Goal: Find specific page/section: Find specific page/section

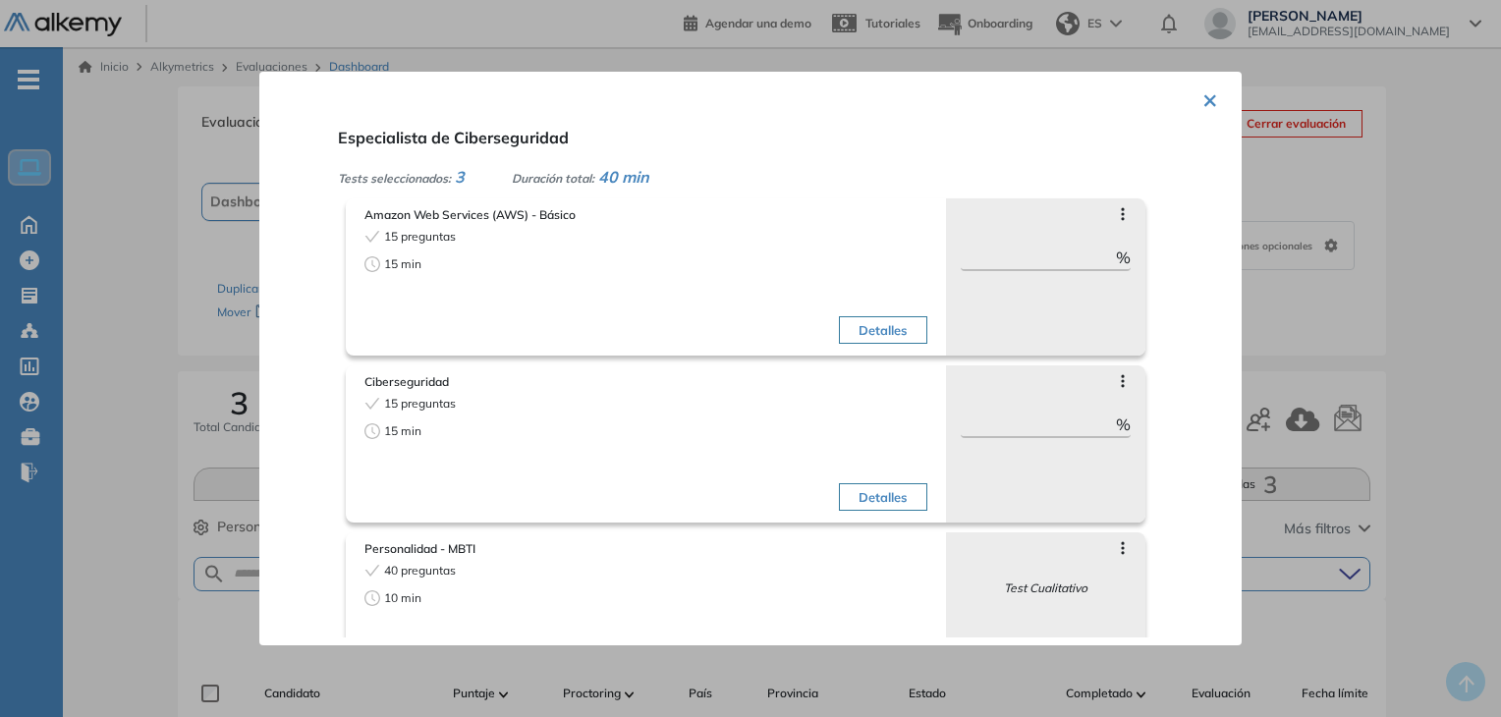
scroll to position [59, 0]
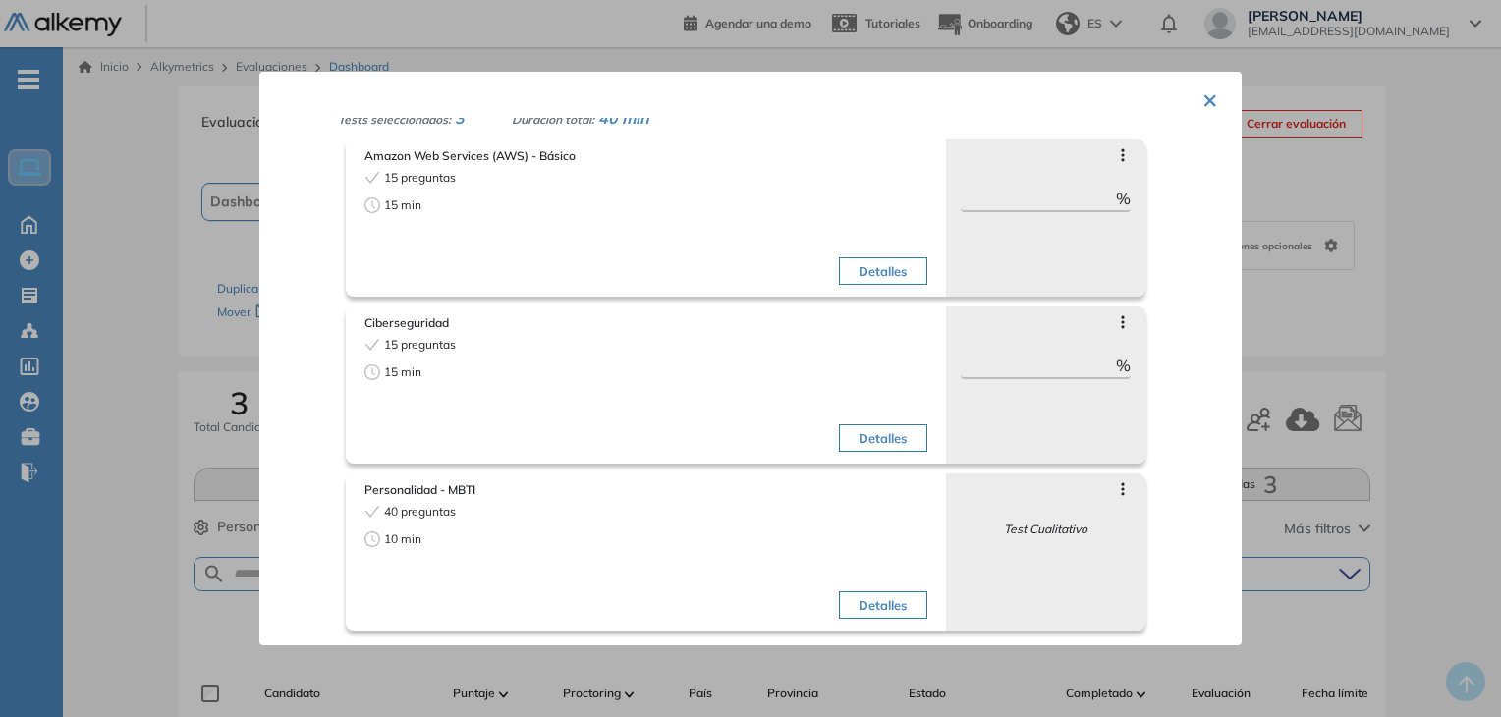
click at [1204, 104] on button "×" at bounding box center [1210, 99] width 16 height 38
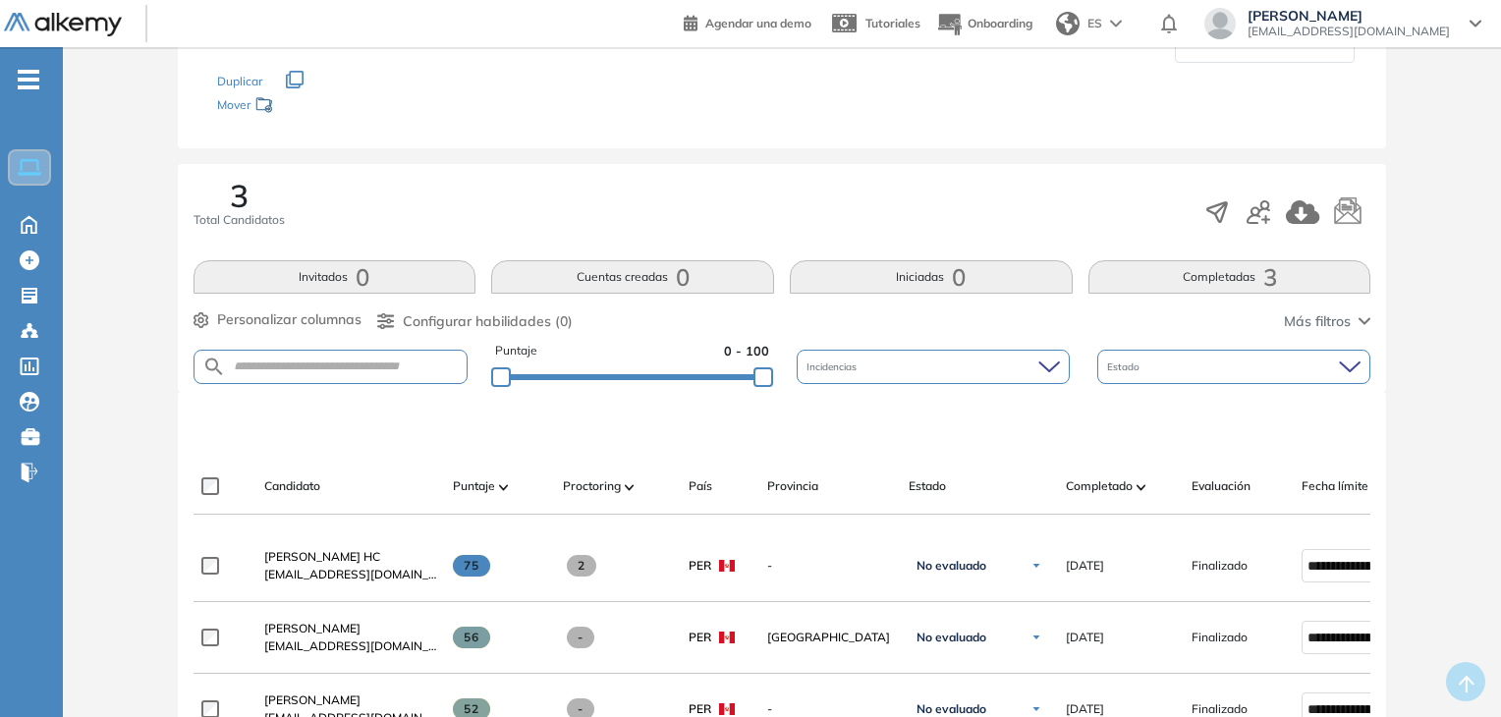
scroll to position [0, 0]
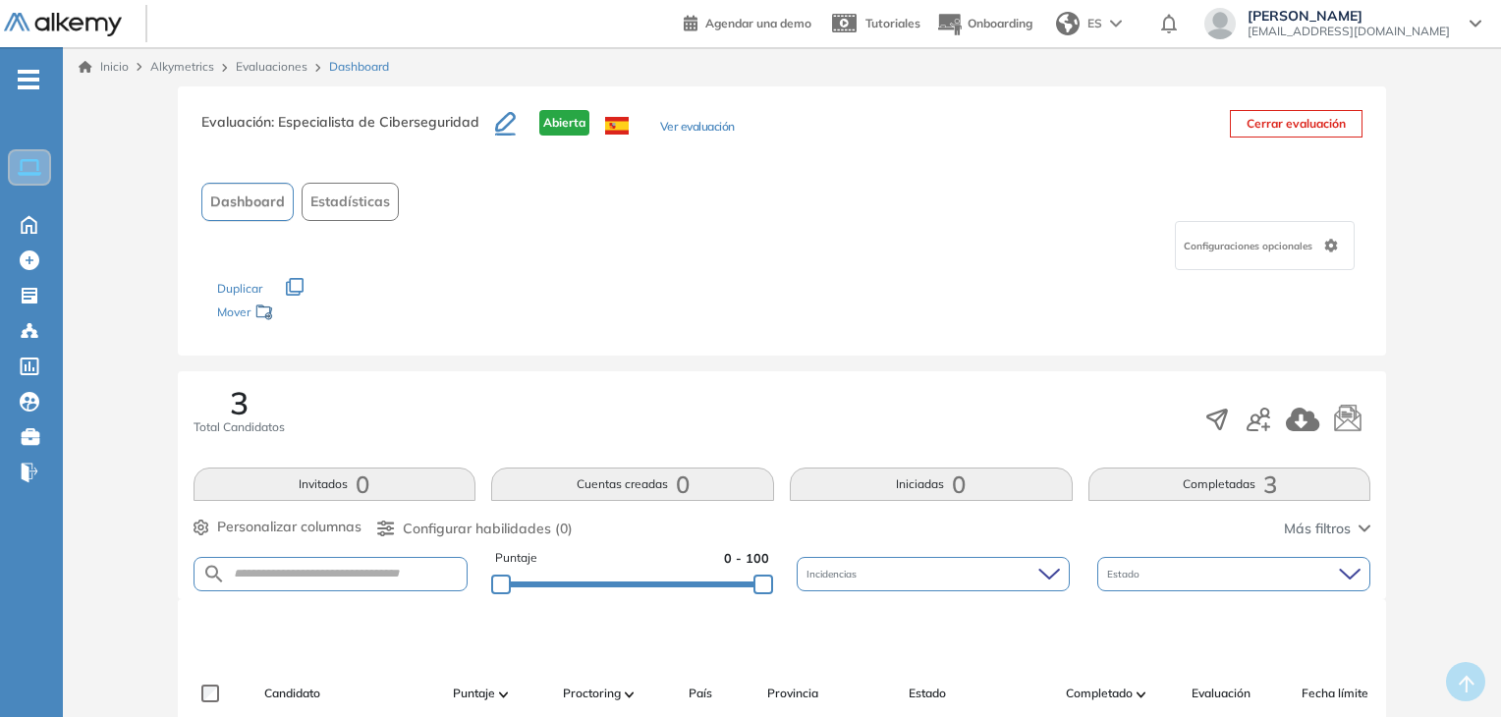
click at [692, 134] on button "Ver evaluación" at bounding box center [697, 128] width 75 height 21
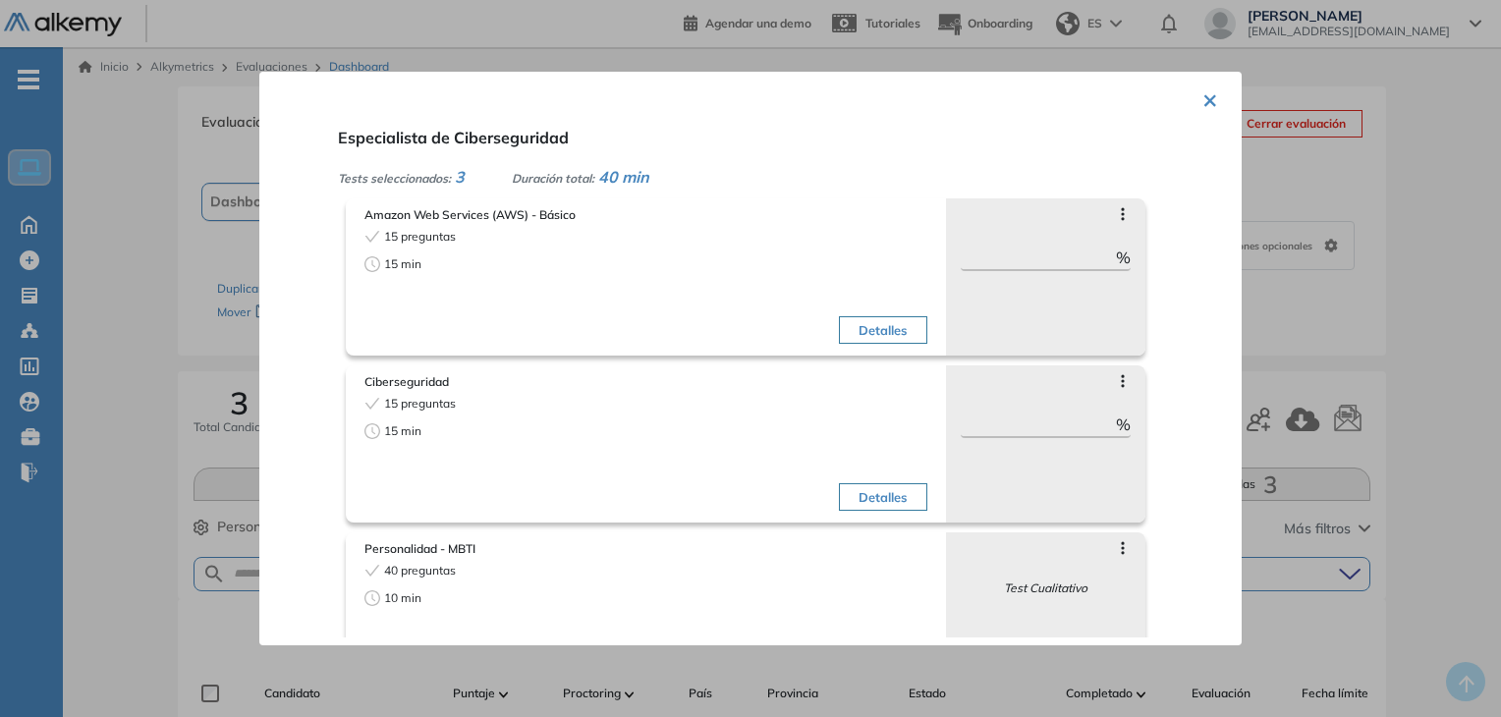
scroll to position [59, 0]
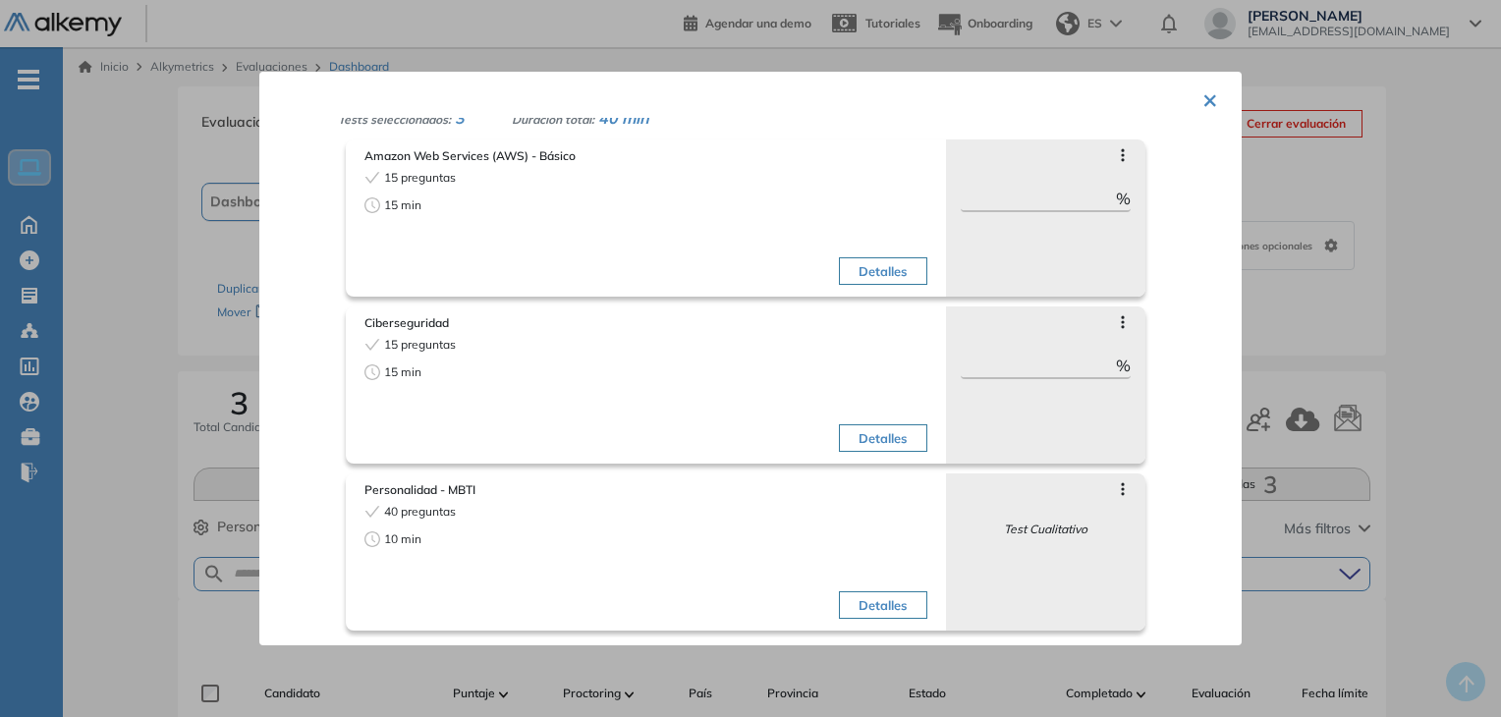
click at [1202, 98] on button "×" at bounding box center [1210, 99] width 16 height 38
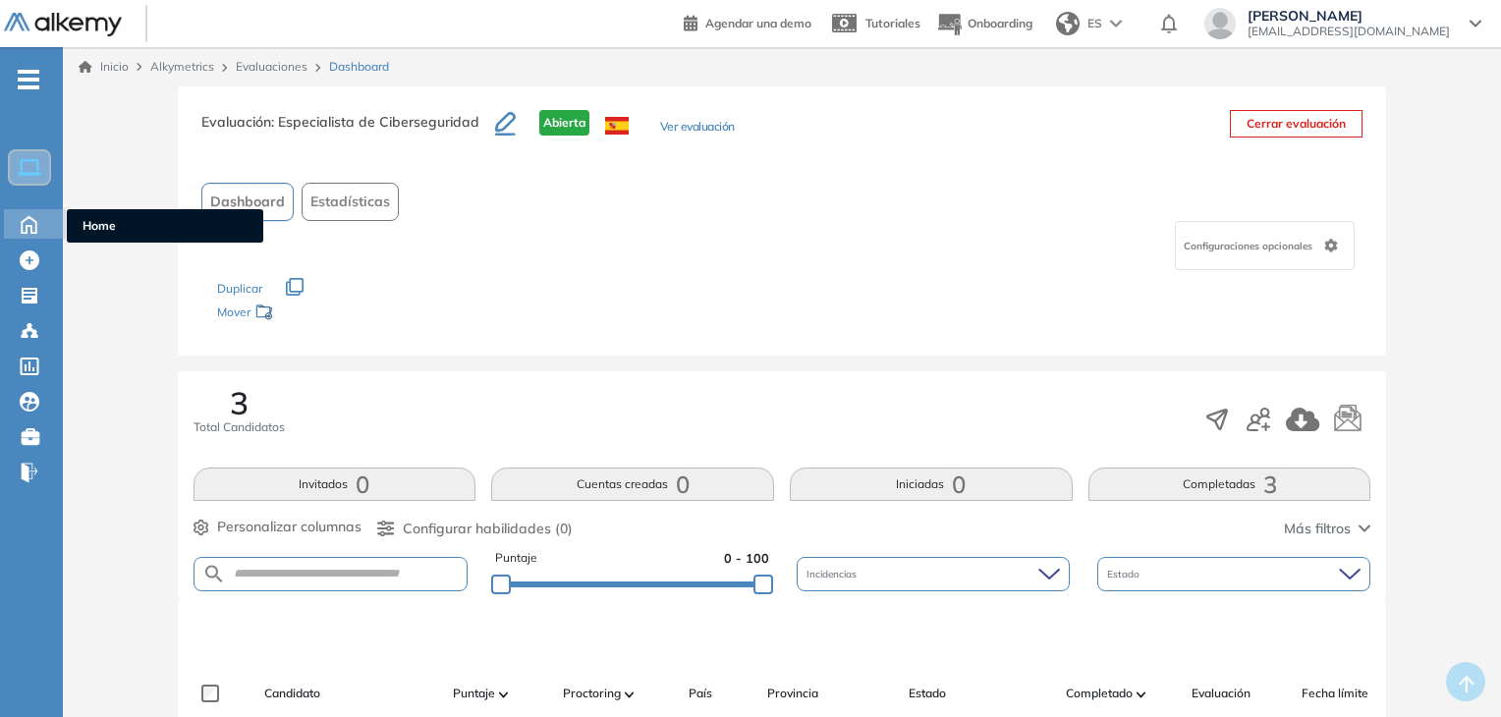
click at [36, 221] on icon at bounding box center [29, 224] width 15 height 17
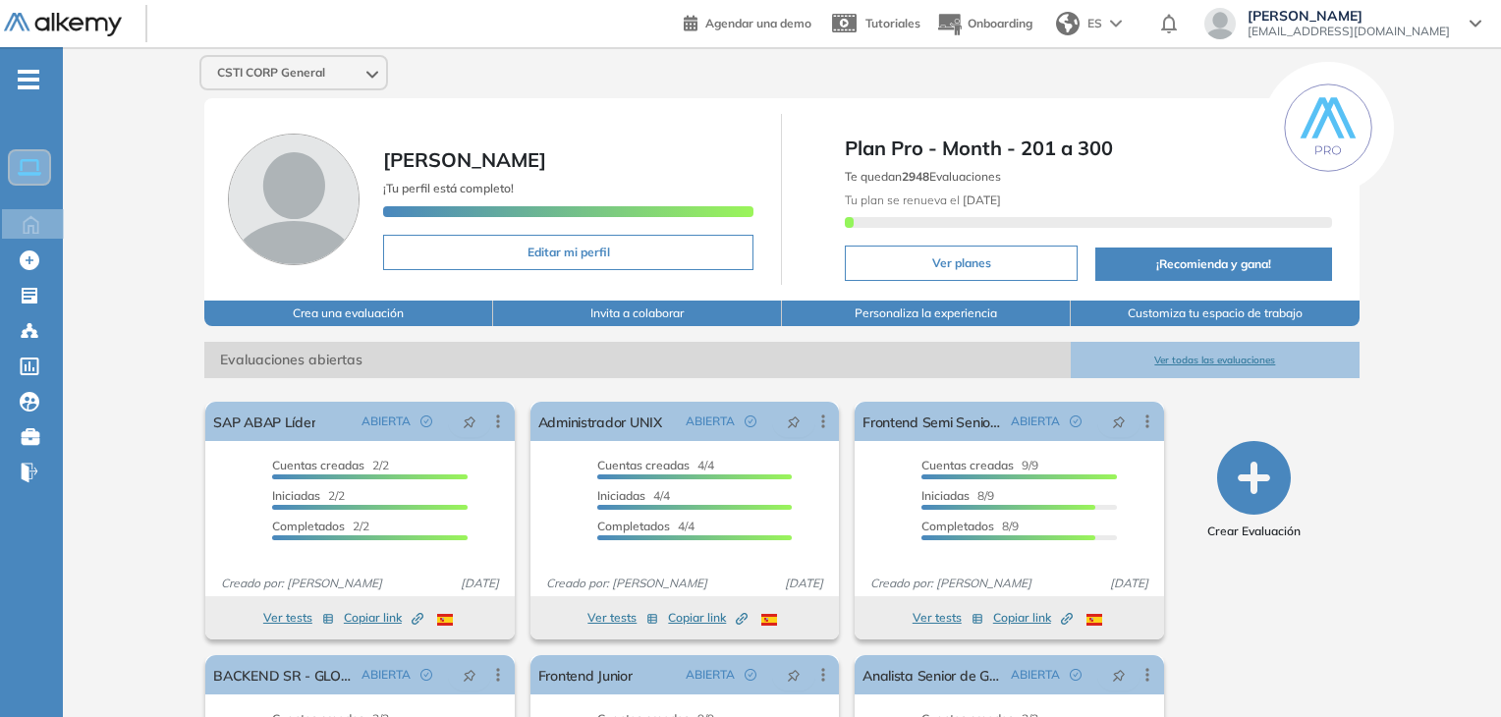
click at [1262, 359] on button "Ver todas las evaluaciones" at bounding box center [1215, 360] width 289 height 36
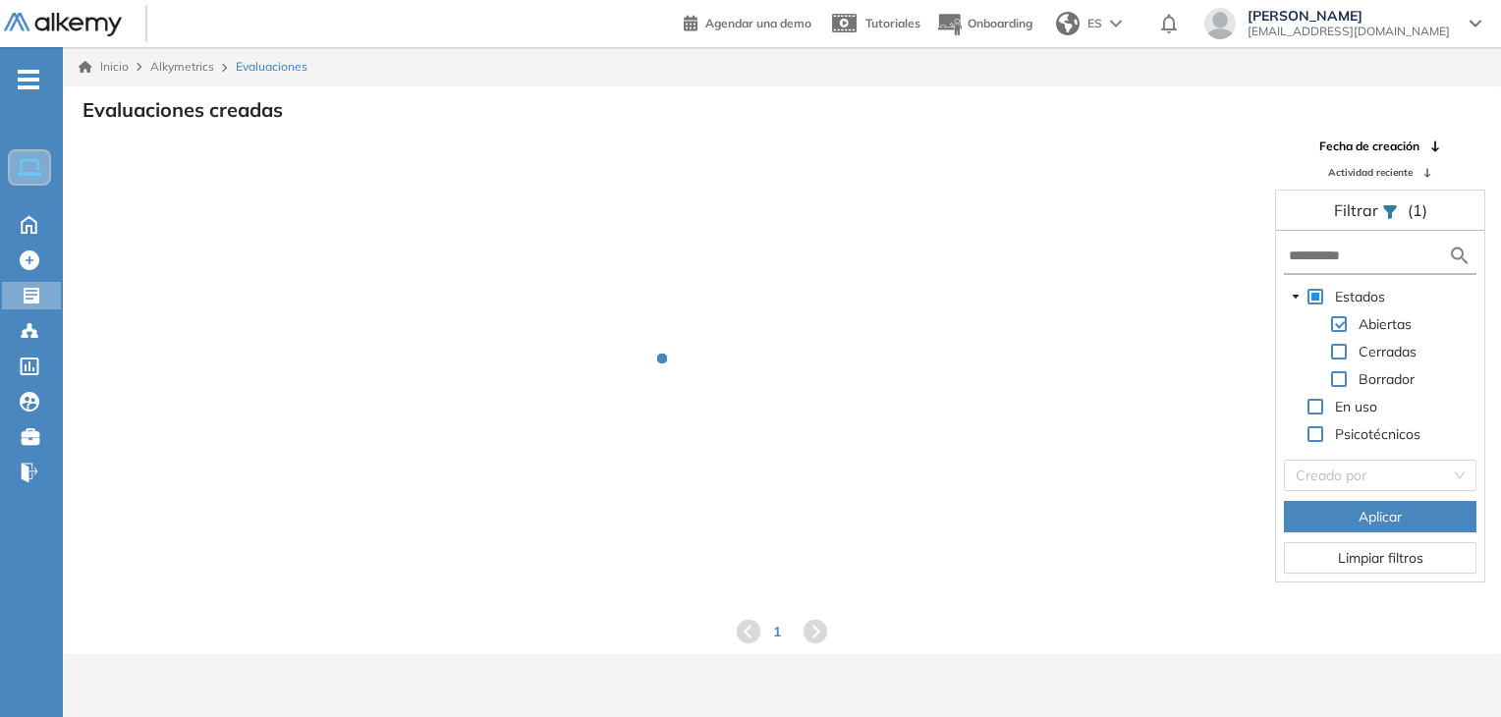
click at [1348, 265] on form at bounding box center [1380, 257] width 192 height 36
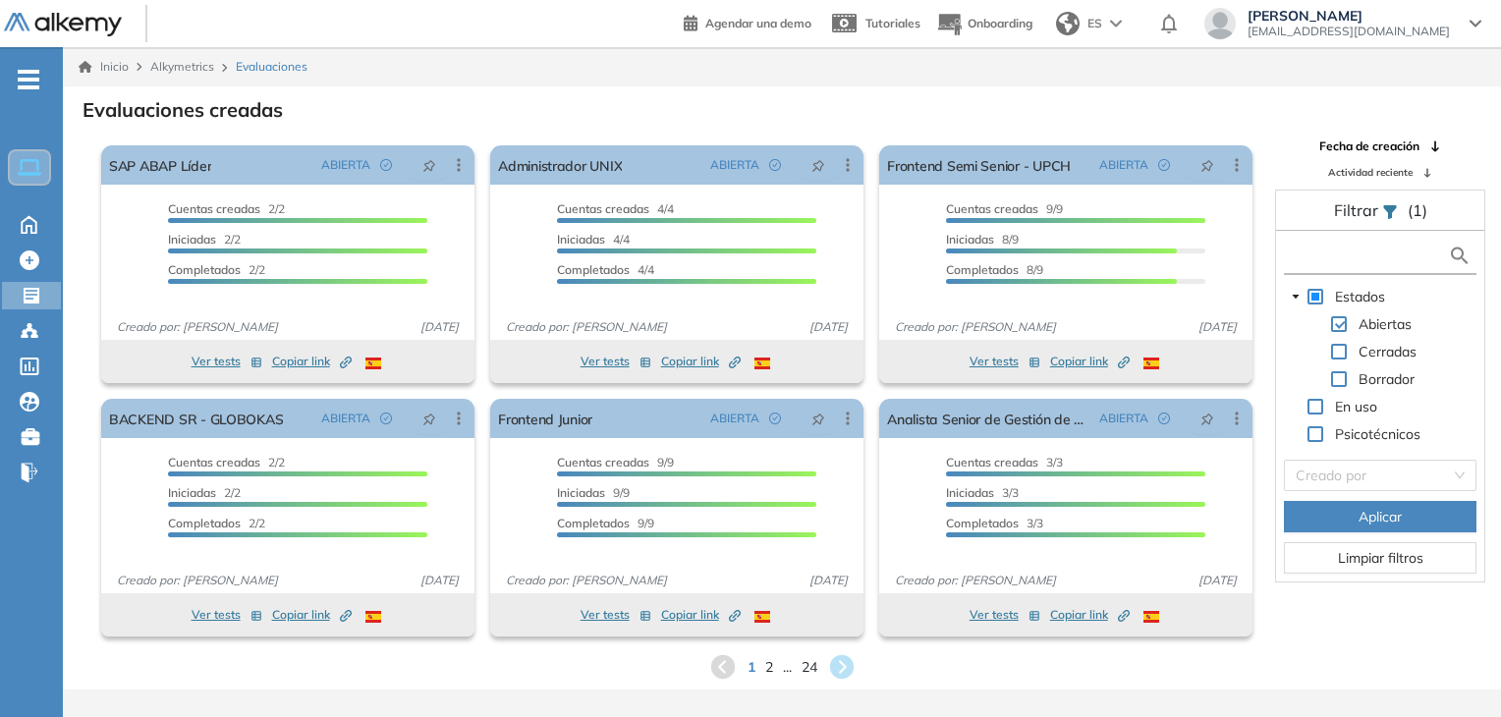
click at [1347, 246] on input "text" at bounding box center [1368, 256] width 159 height 21
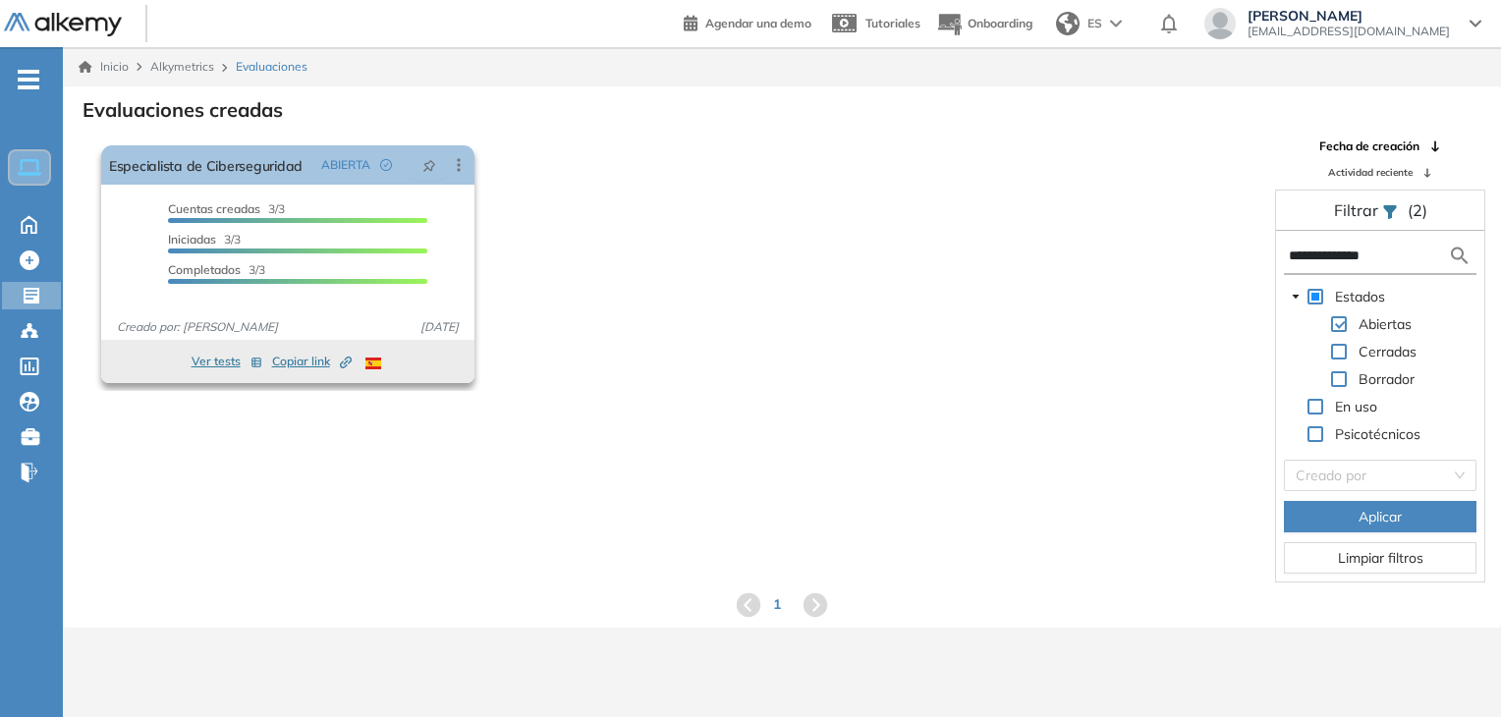
type input "**********"
click at [291, 356] on span "Copiar link Created by potrace 1.16, written by [PERSON_NAME] [DATE]-[DATE]" at bounding box center [312, 362] width 80 height 18
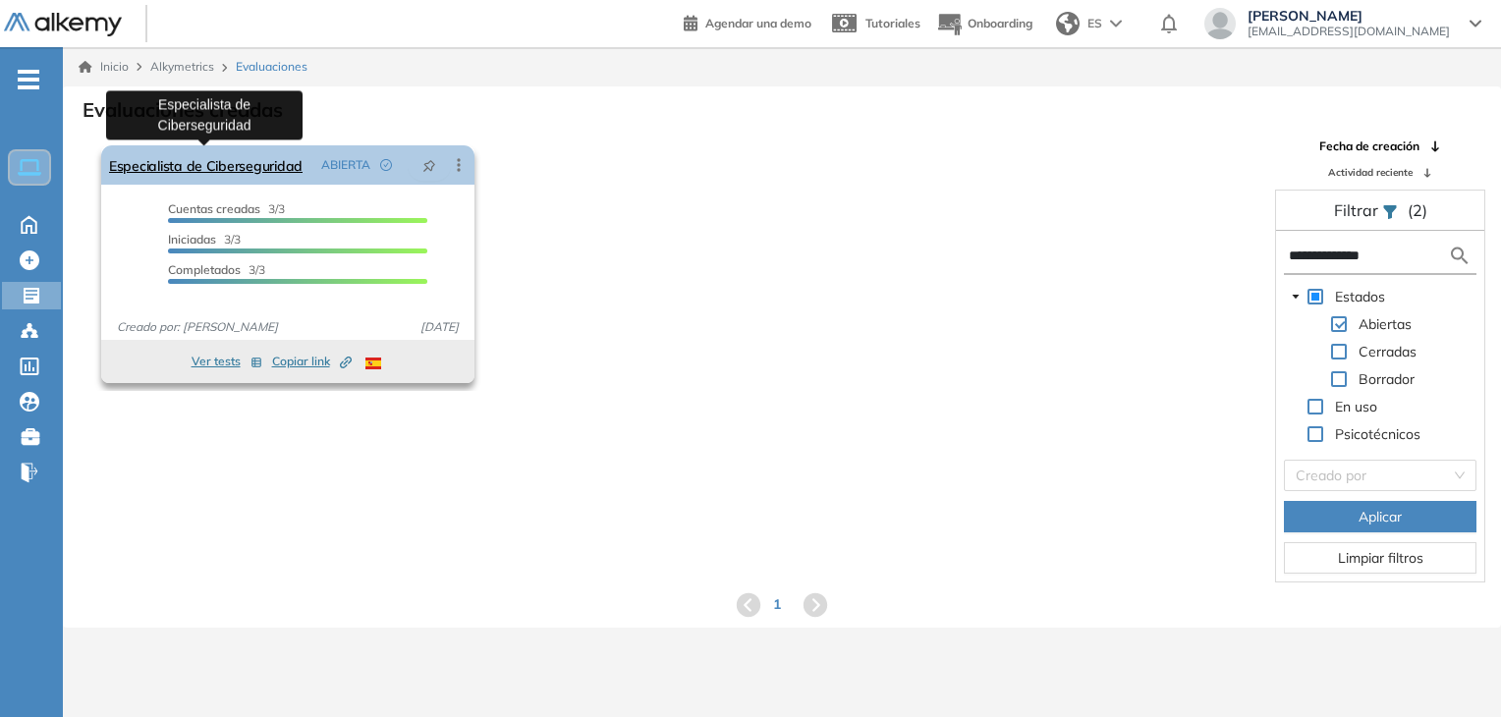
click at [239, 158] on link "Especialista de Ciberseguridad" at bounding box center [205, 164] width 193 height 39
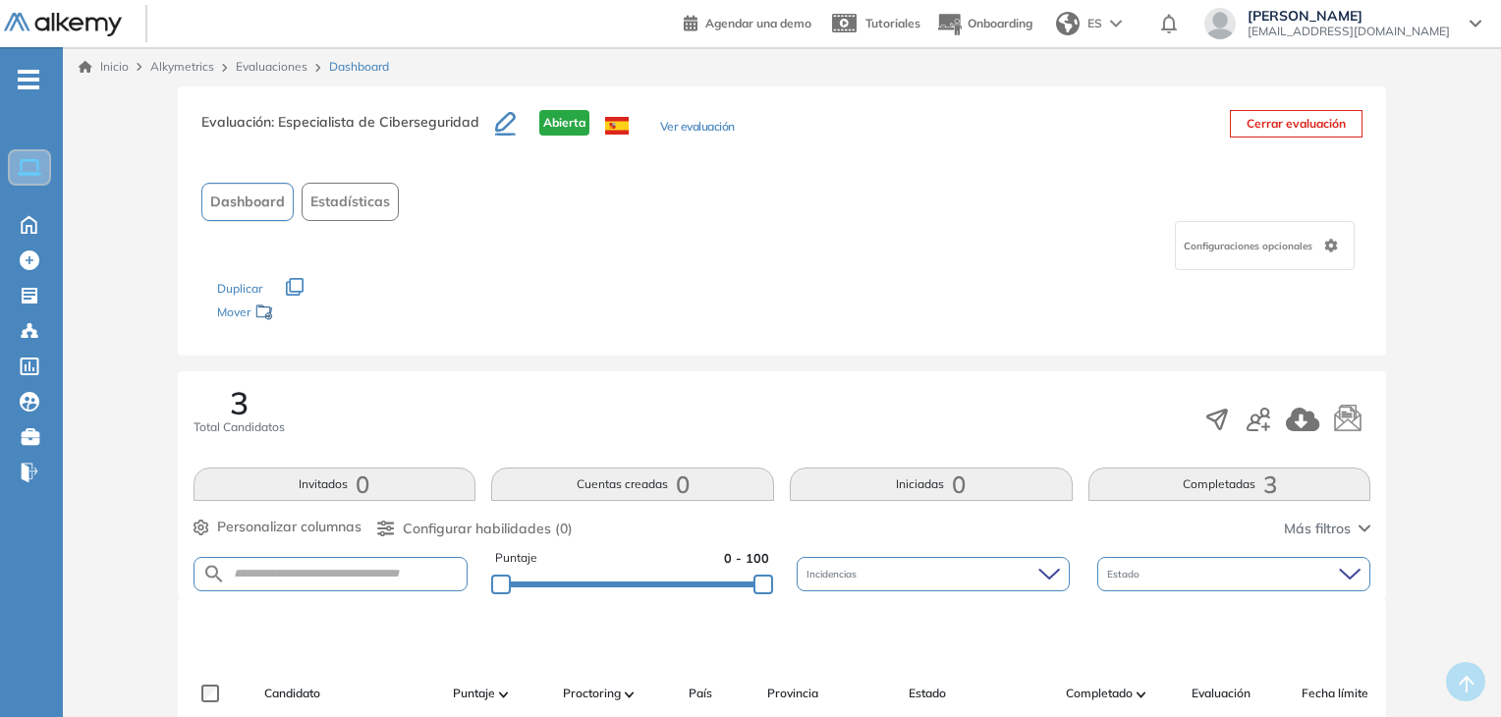
click at [688, 127] on button "Ver evaluación" at bounding box center [697, 128] width 75 height 21
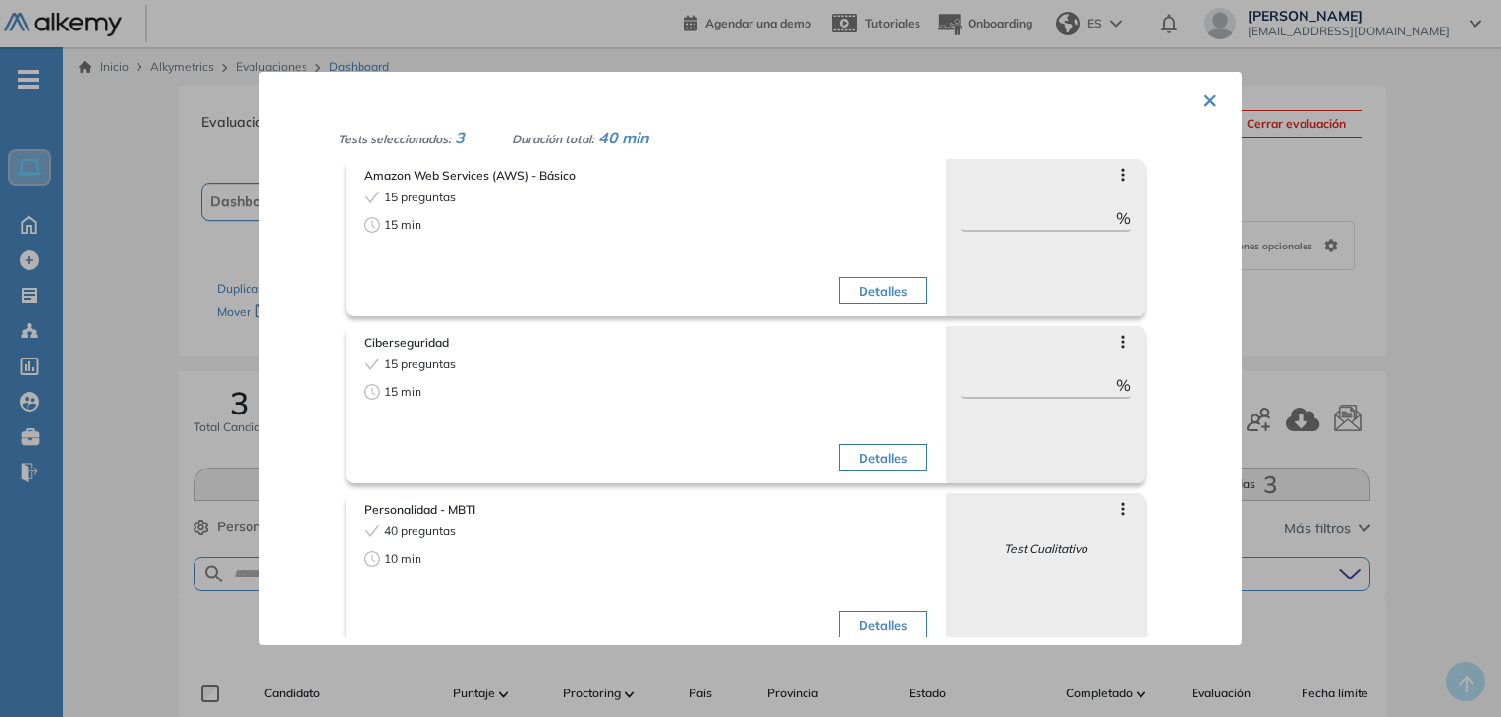
scroll to position [59, 0]
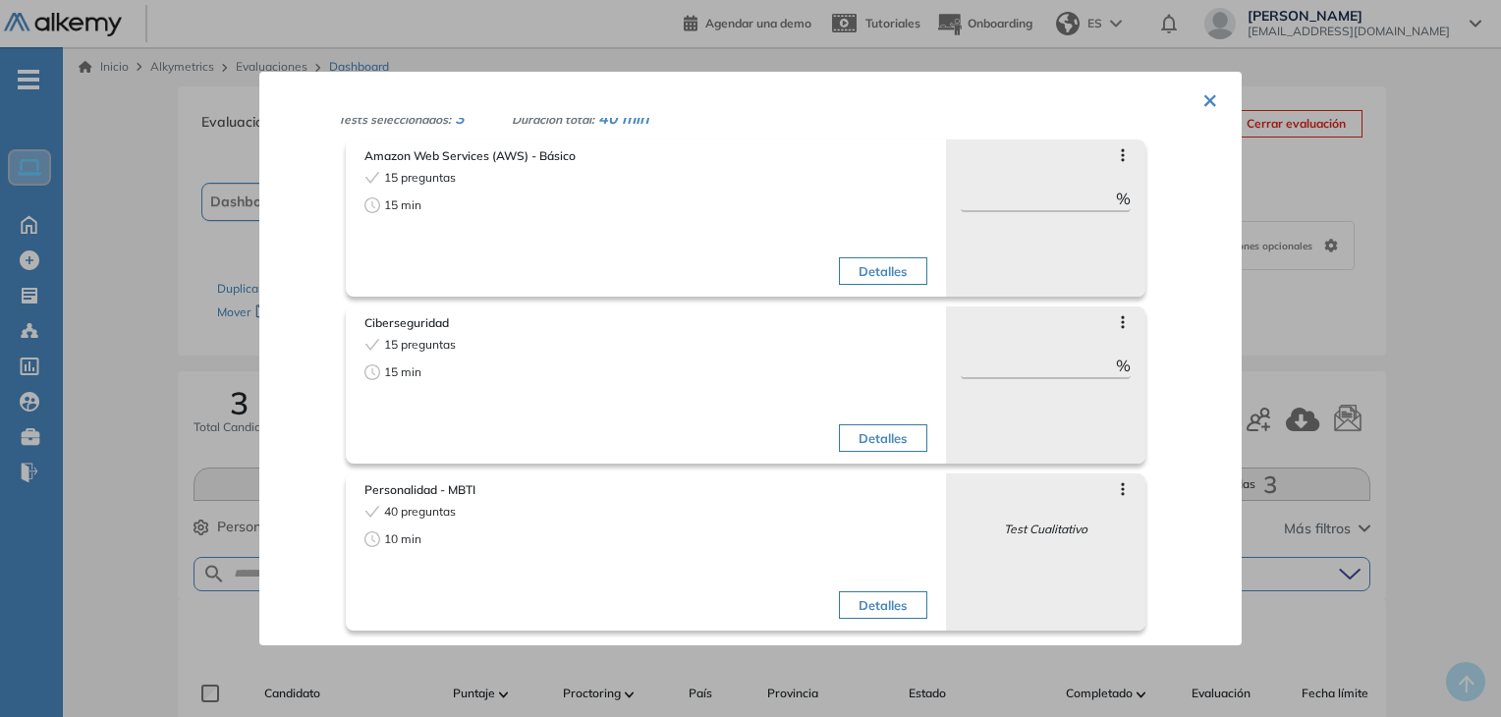
click at [1202, 99] on button "×" at bounding box center [1210, 99] width 16 height 38
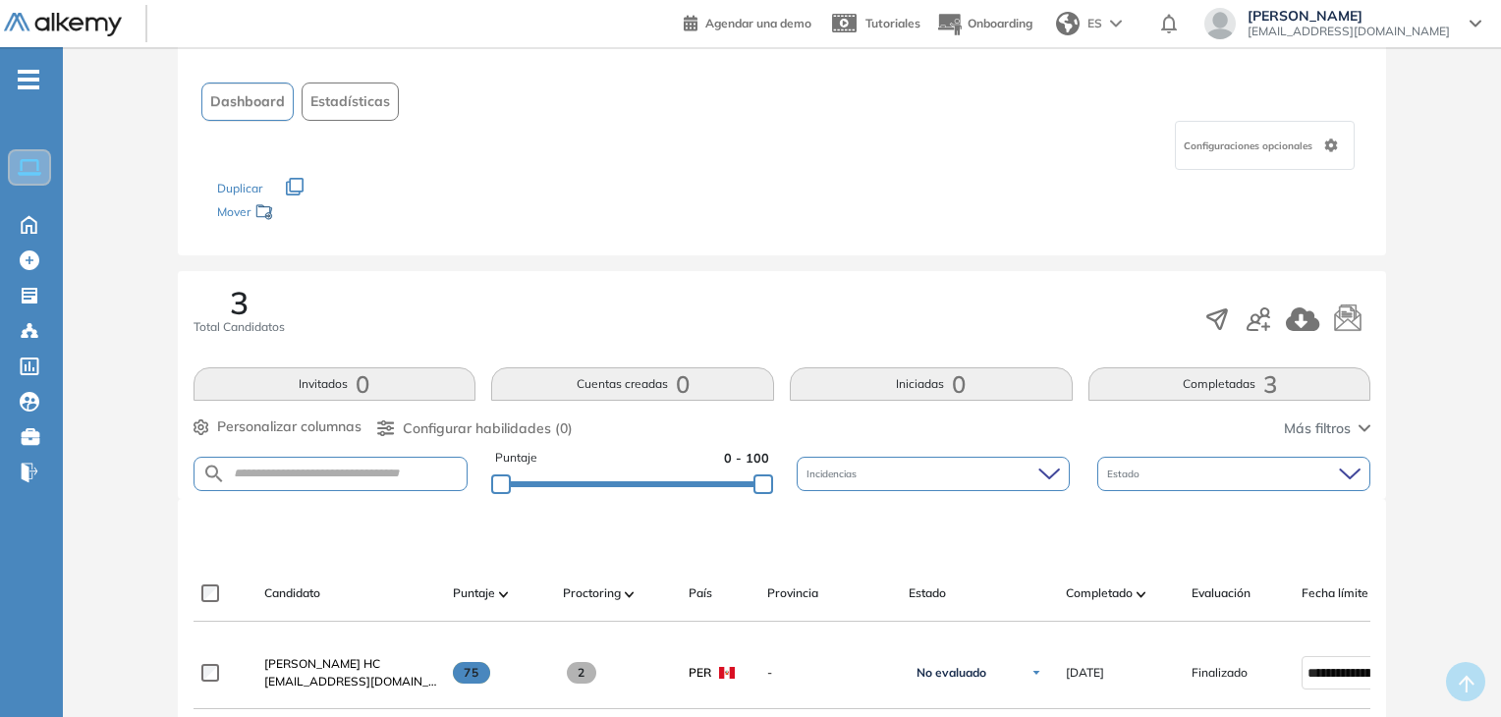
scroll to position [0, 0]
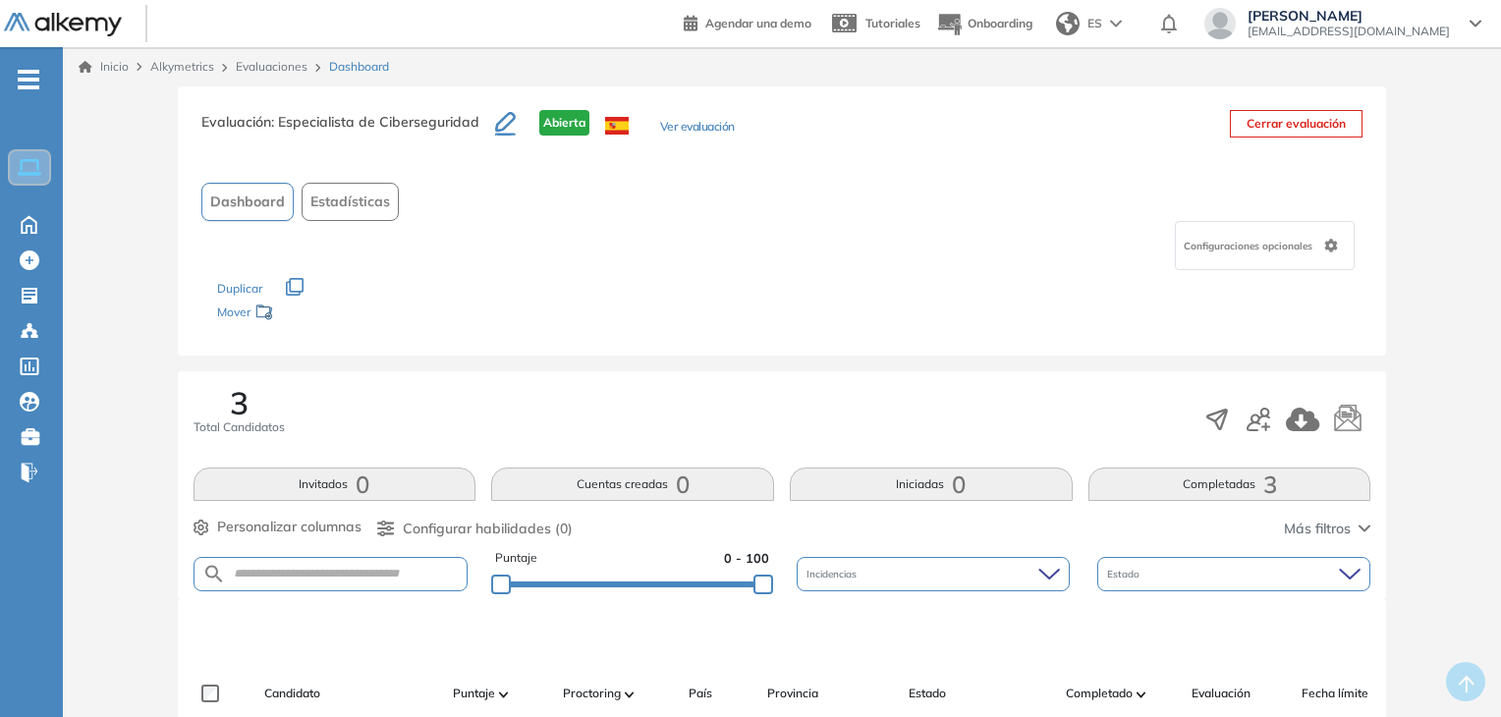
click at [760, 335] on div "Evaluación : Especialista de Ciberseguridad Abierta Ver evaluación Cerrar evalu…" at bounding box center [782, 220] width 1209 height 269
